Goal: Use online tool/utility: Utilize a website feature to perform a specific function

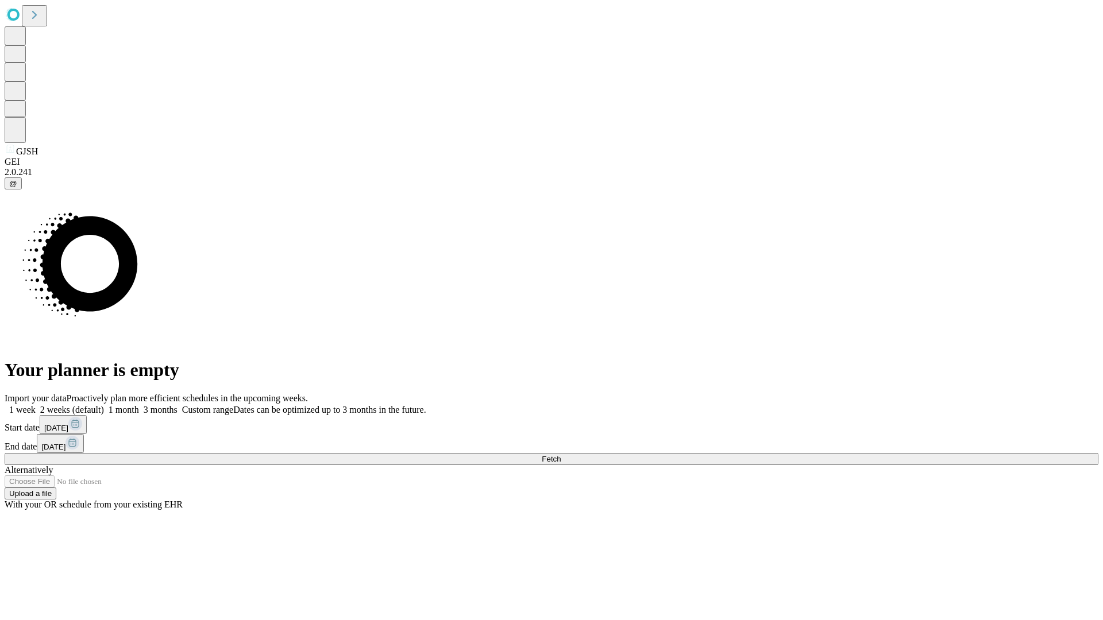
click at [561, 455] on span "Fetch" at bounding box center [551, 459] width 19 height 9
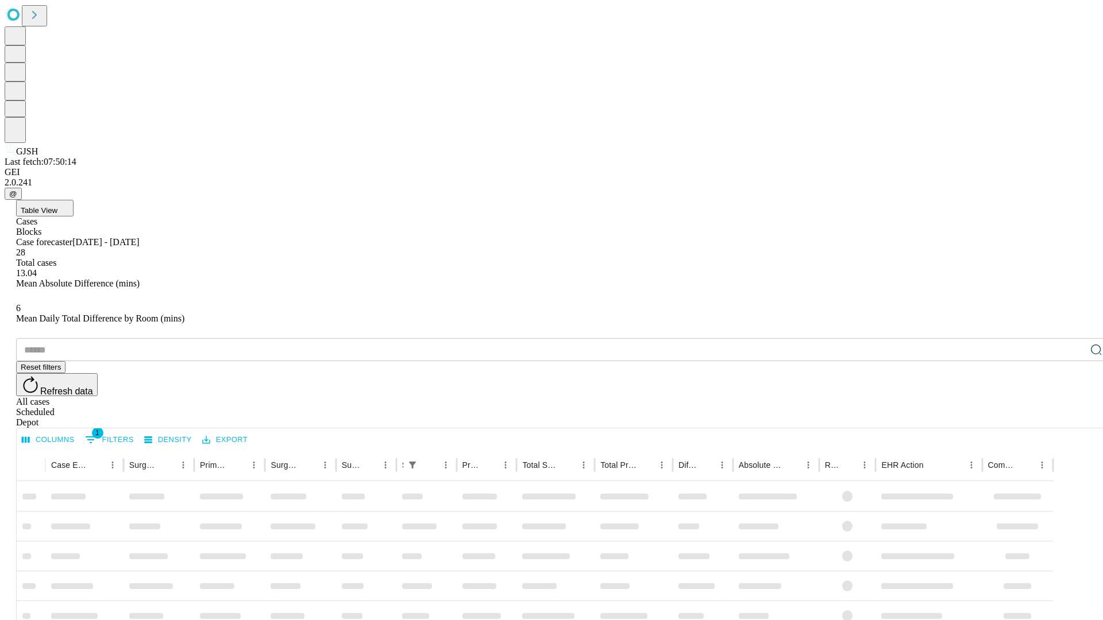
click at [57, 206] on span "Table View" at bounding box center [39, 210] width 37 height 9
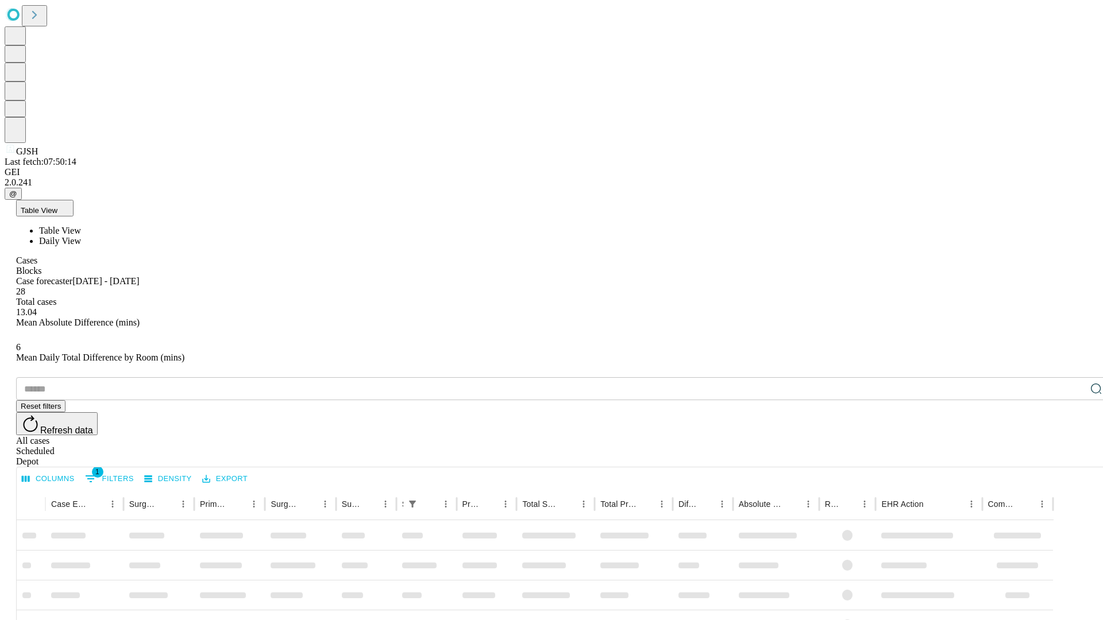
click at [81, 236] on span "Daily View" at bounding box center [60, 241] width 42 height 10
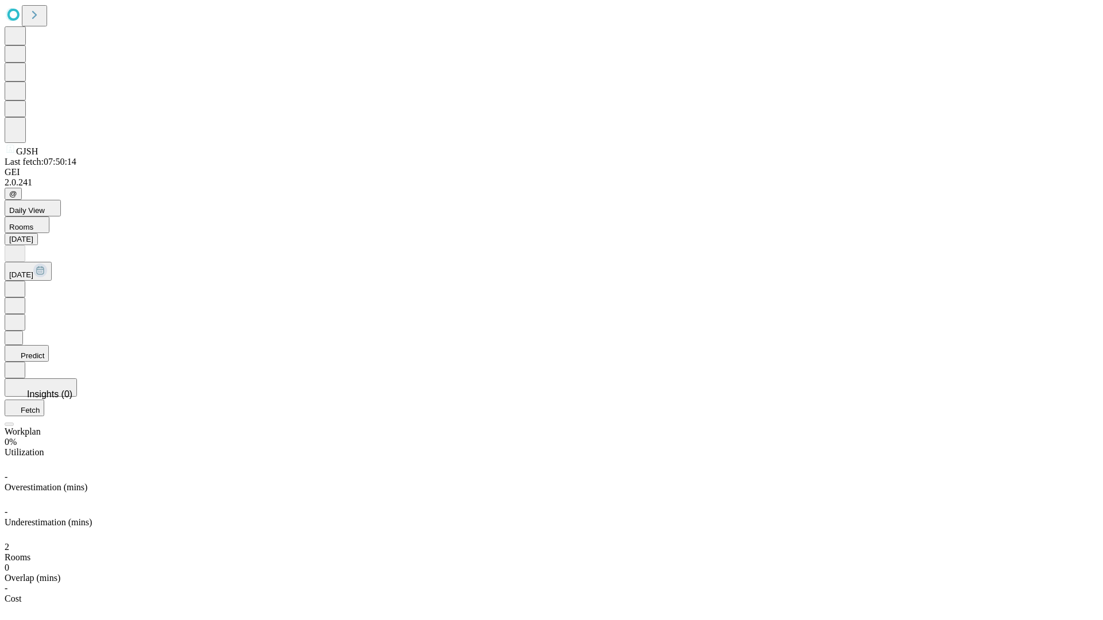
click at [49, 345] on button "Predict" at bounding box center [27, 353] width 44 height 17
